Goal: Entertainment & Leisure: Browse casually

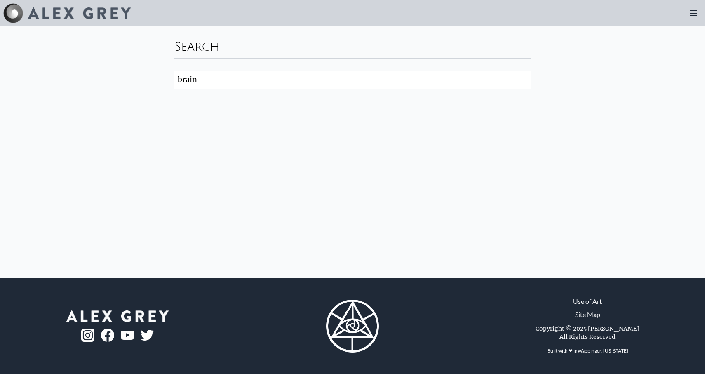
click at [698, 13] on icon at bounding box center [694, 13] width 10 height 10
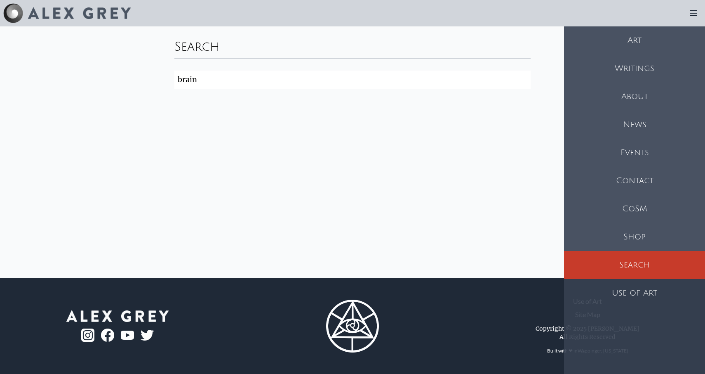
click at [660, 48] on div "Art" at bounding box center [634, 40] width 141 height 28
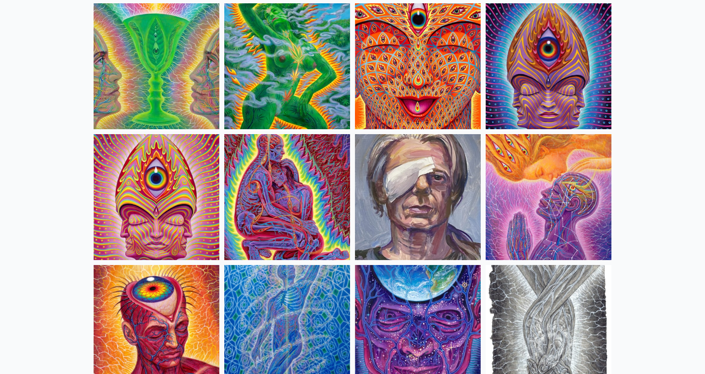
scroll to position [1699, 0]
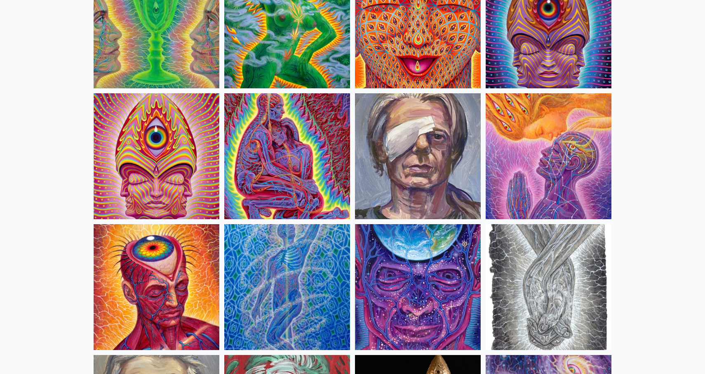
click at [300, 178] on img at bounding box center [287, 156] width 126 height 126
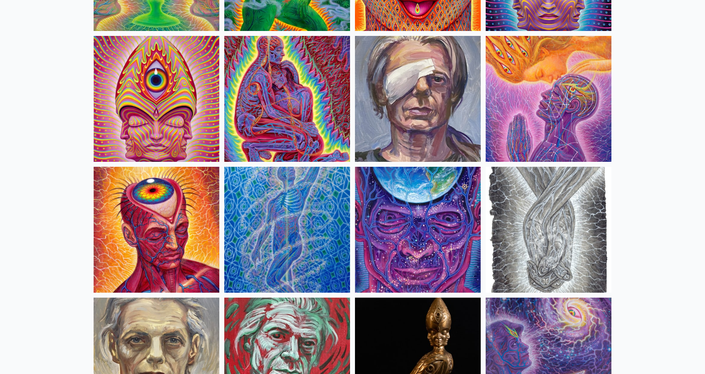
scroll to position [1739, 0]
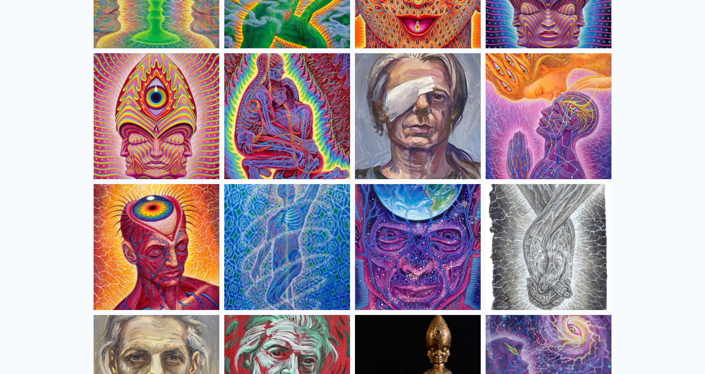
click at [311, 137] on img at bounding box center [287, 116] width 126 height 126
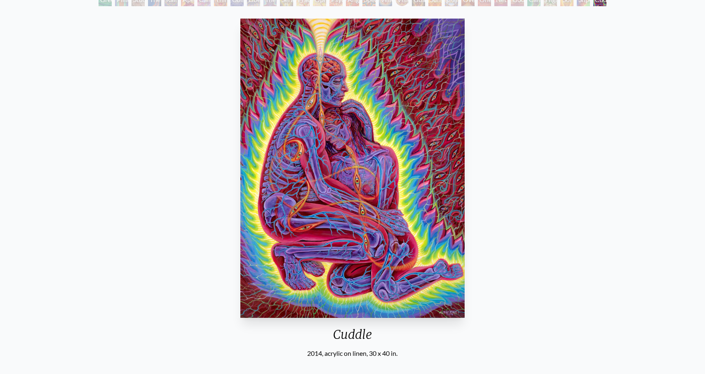
scroll to position [61, 0]
